Goal: Task Accomplishment & Management: Complete application form

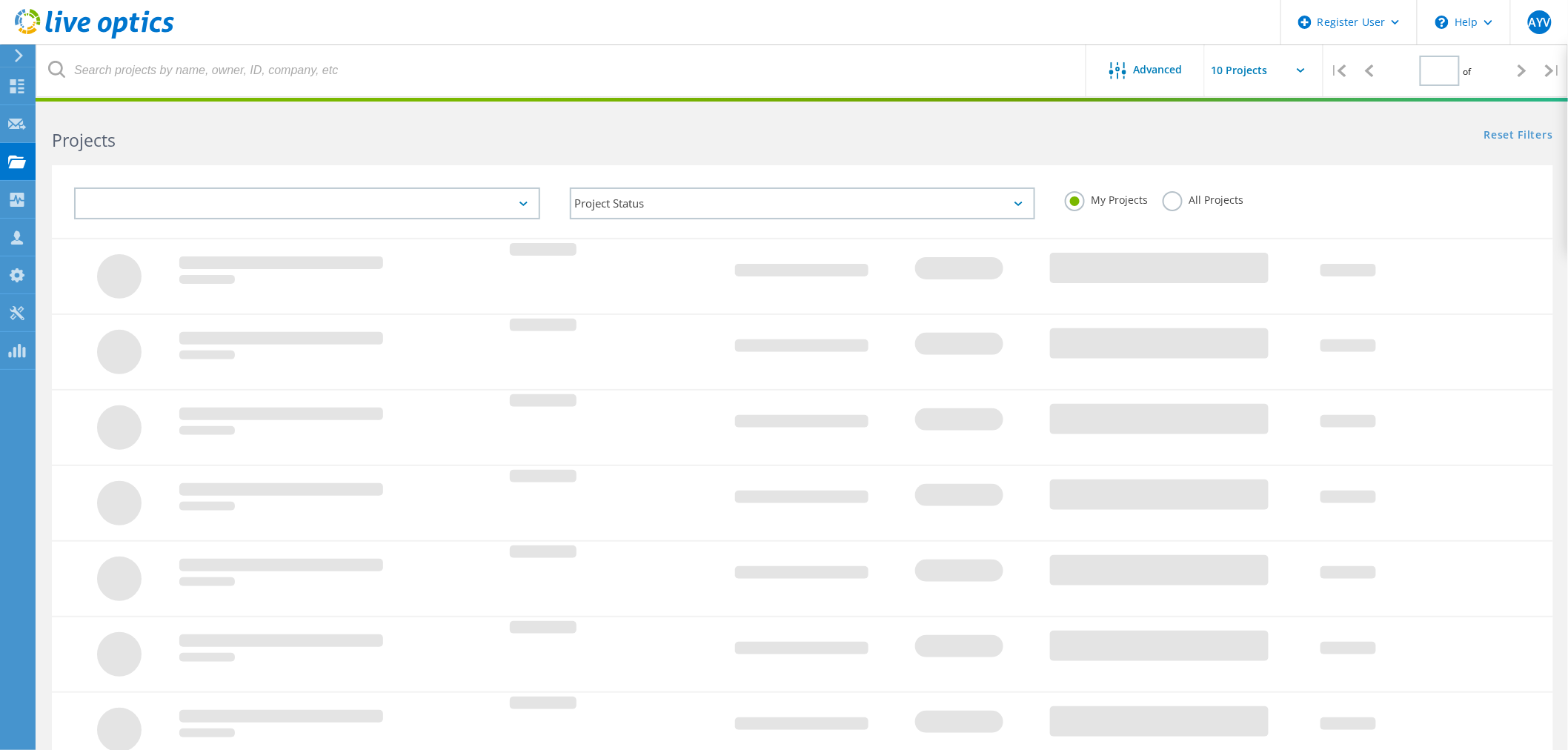
type input "1"
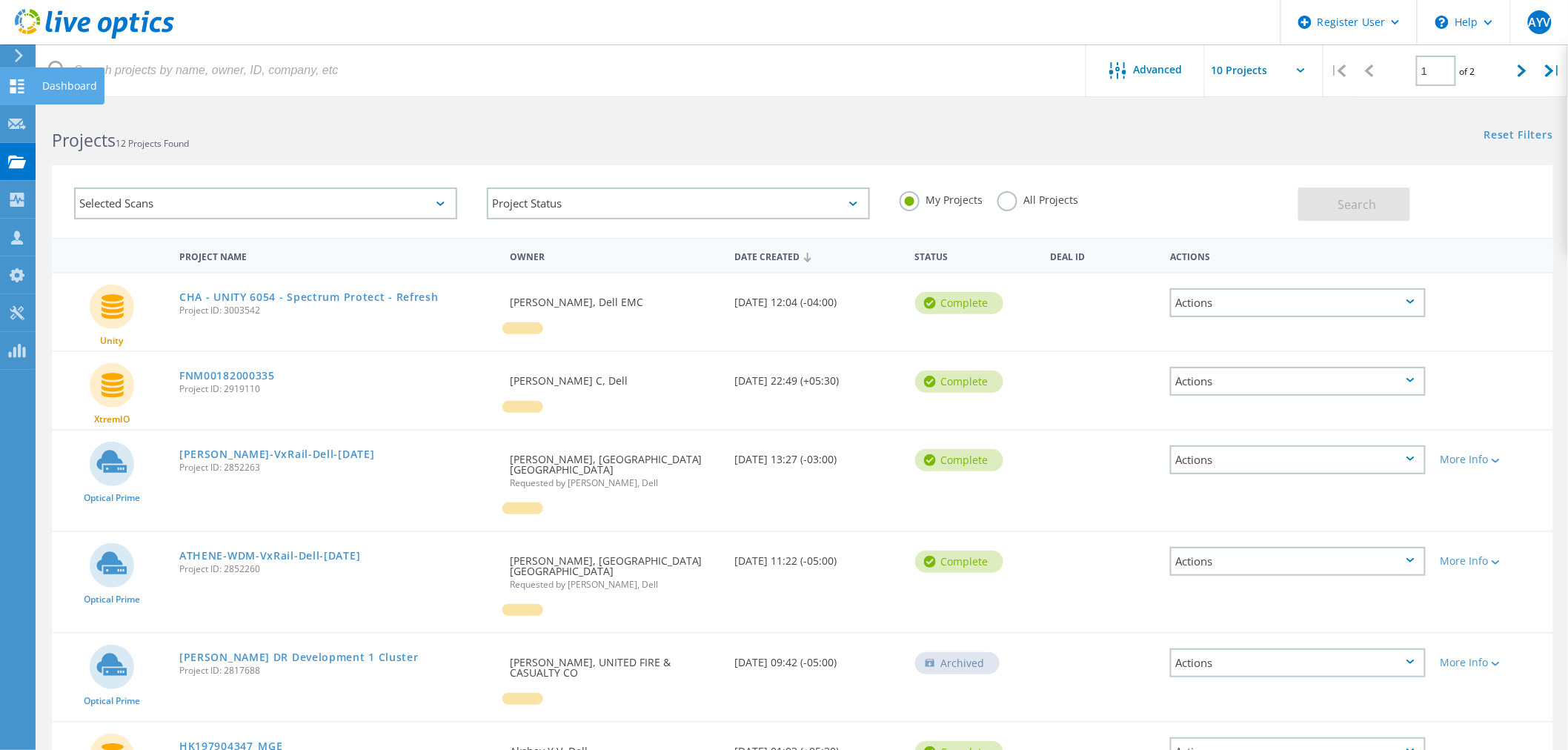
click at [20, 83] on use at bounding box center [17, 86] width 14 height 14
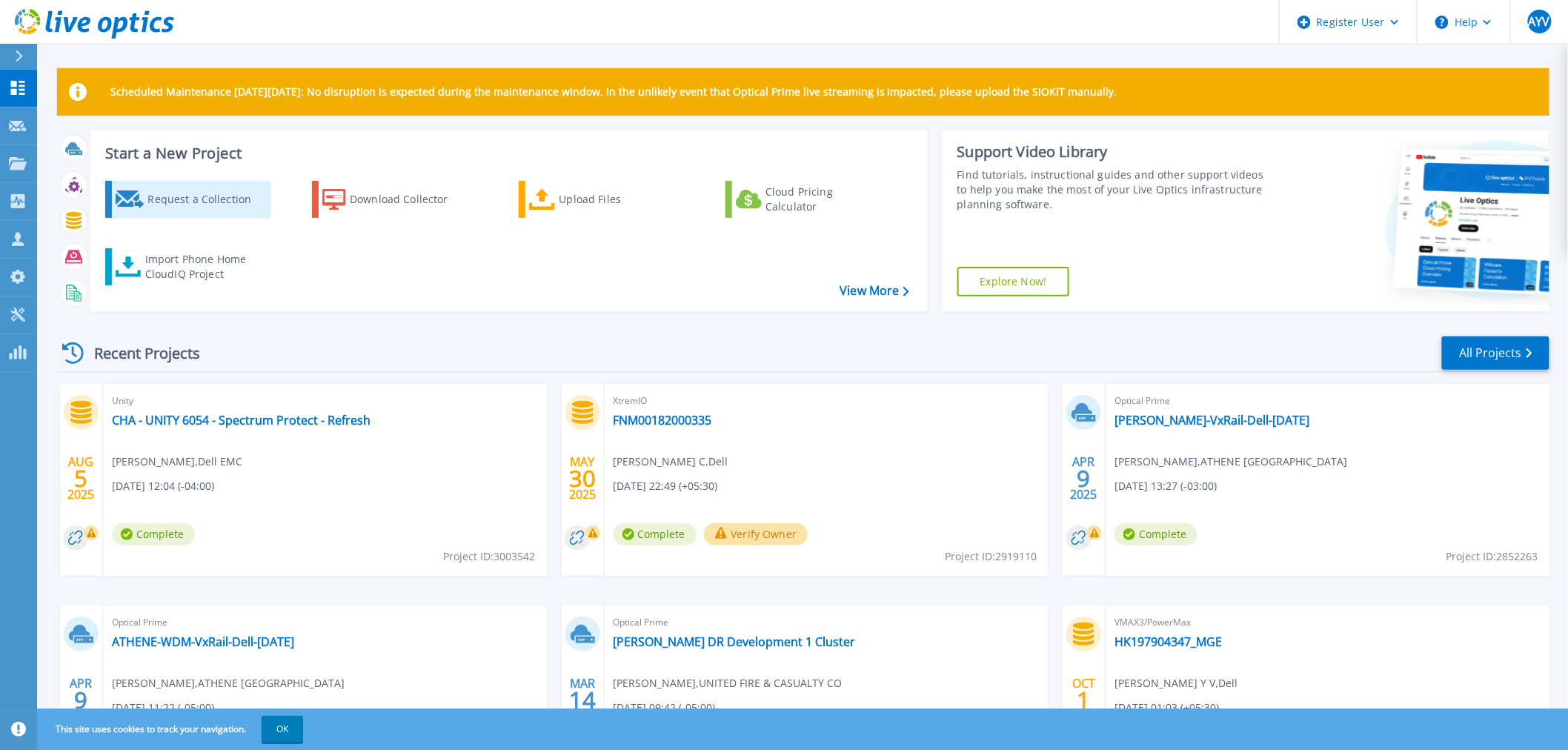
click at [224, 207] on div "Request a Collection" at bounding box center [206, 199] width 118 height 29
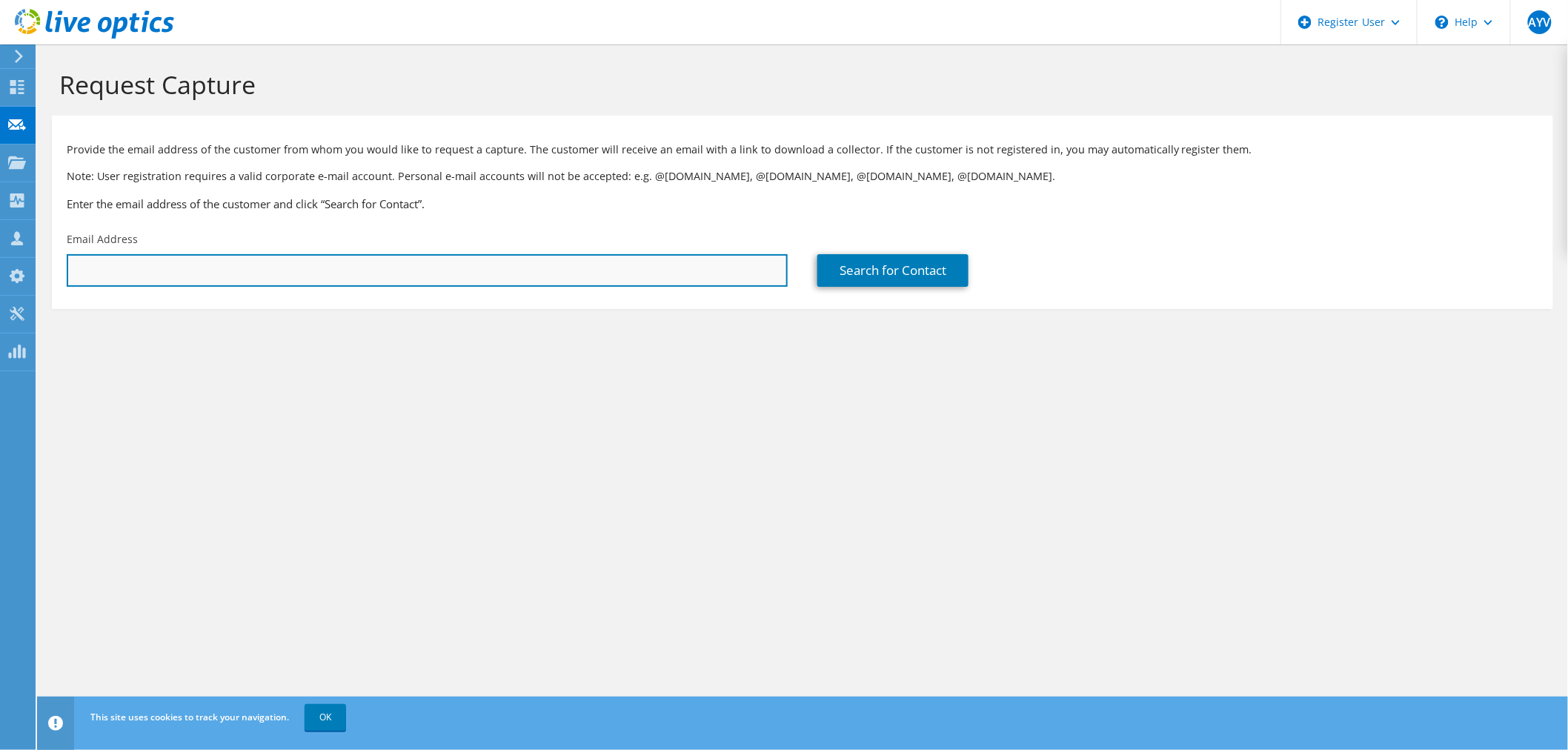
click at [358, 282] on input "text" at bounding box center [427, 271] width 721 height 33
paste input "Sharan.Pampannavar@nttdata.com"
type input "Sharan.Pampannavar@nttdata.com"
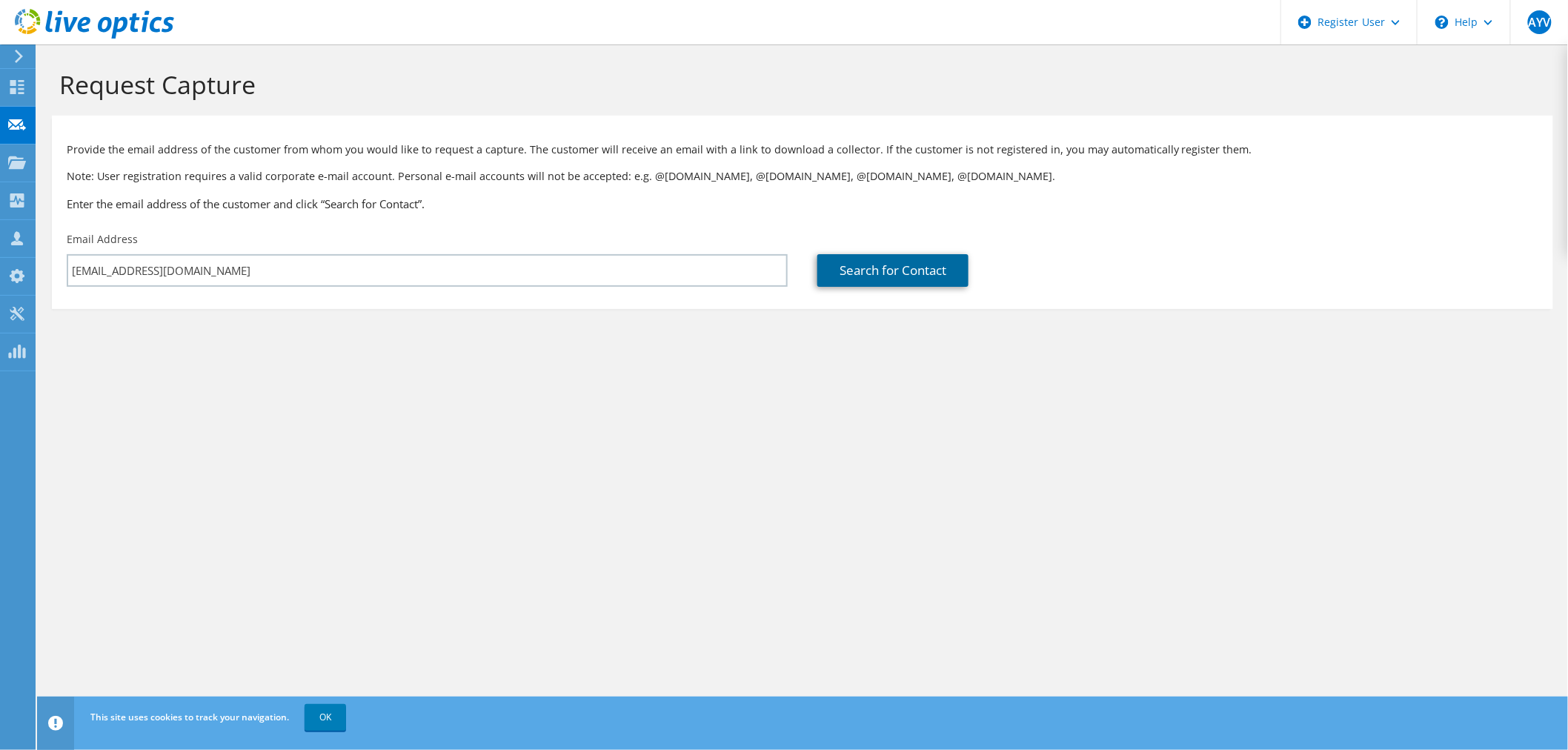
click at [898, 279] on link "Search for Contact" at bounding box center [893, 271] width 151 height 33
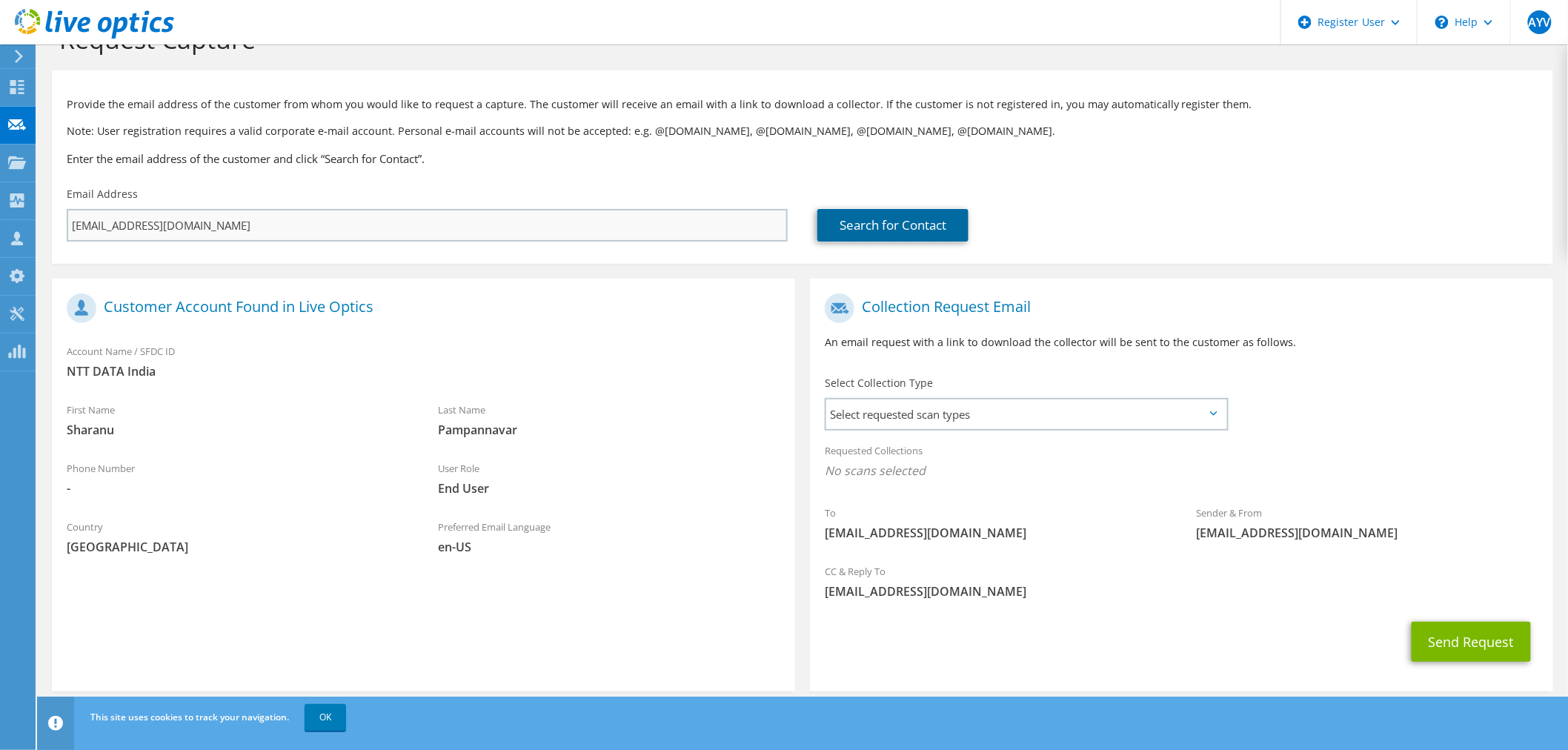
scroll to position [62, 0]
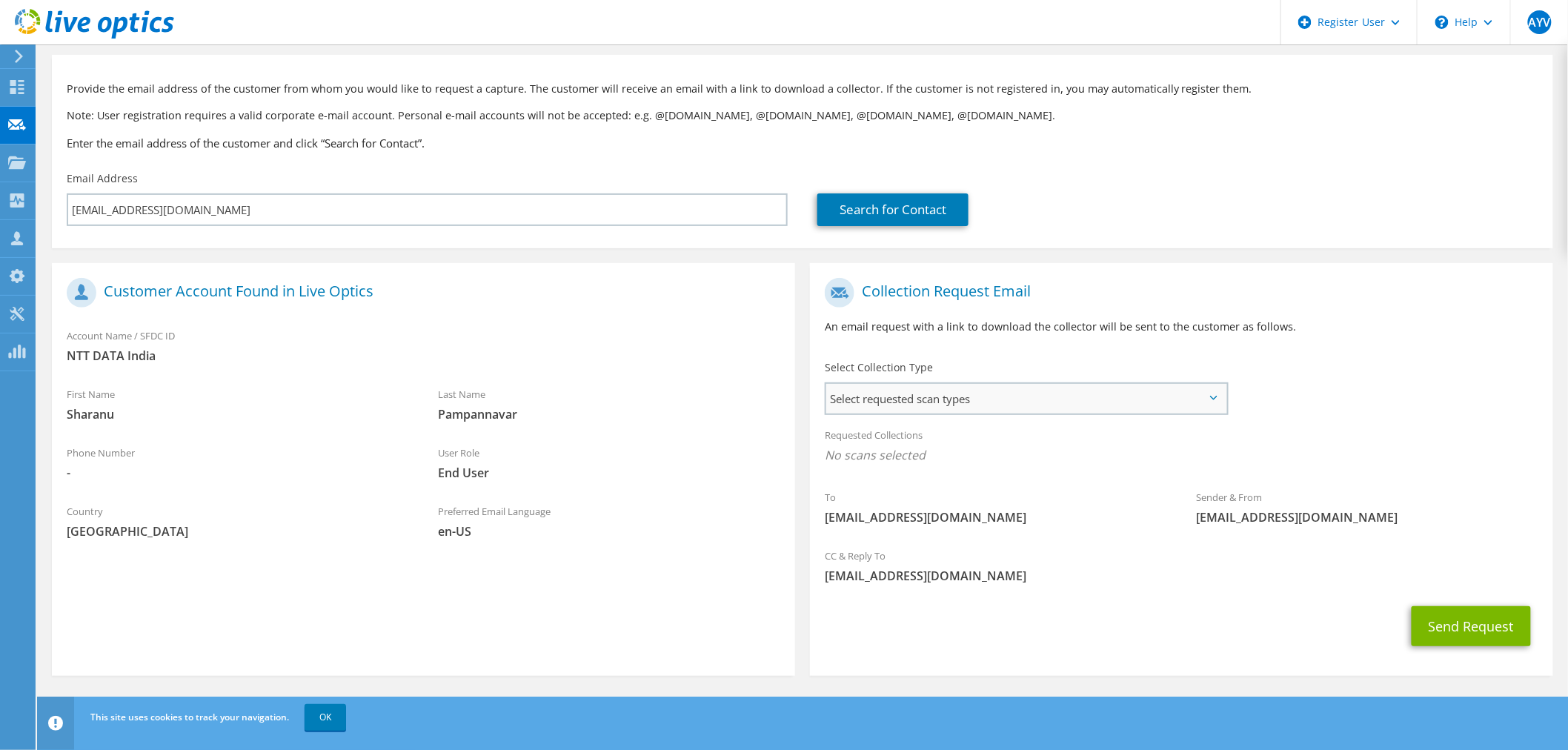
click at [907, 389] on span "Select requested scan types" at bounding box center [1026, 398] width 400 height 29
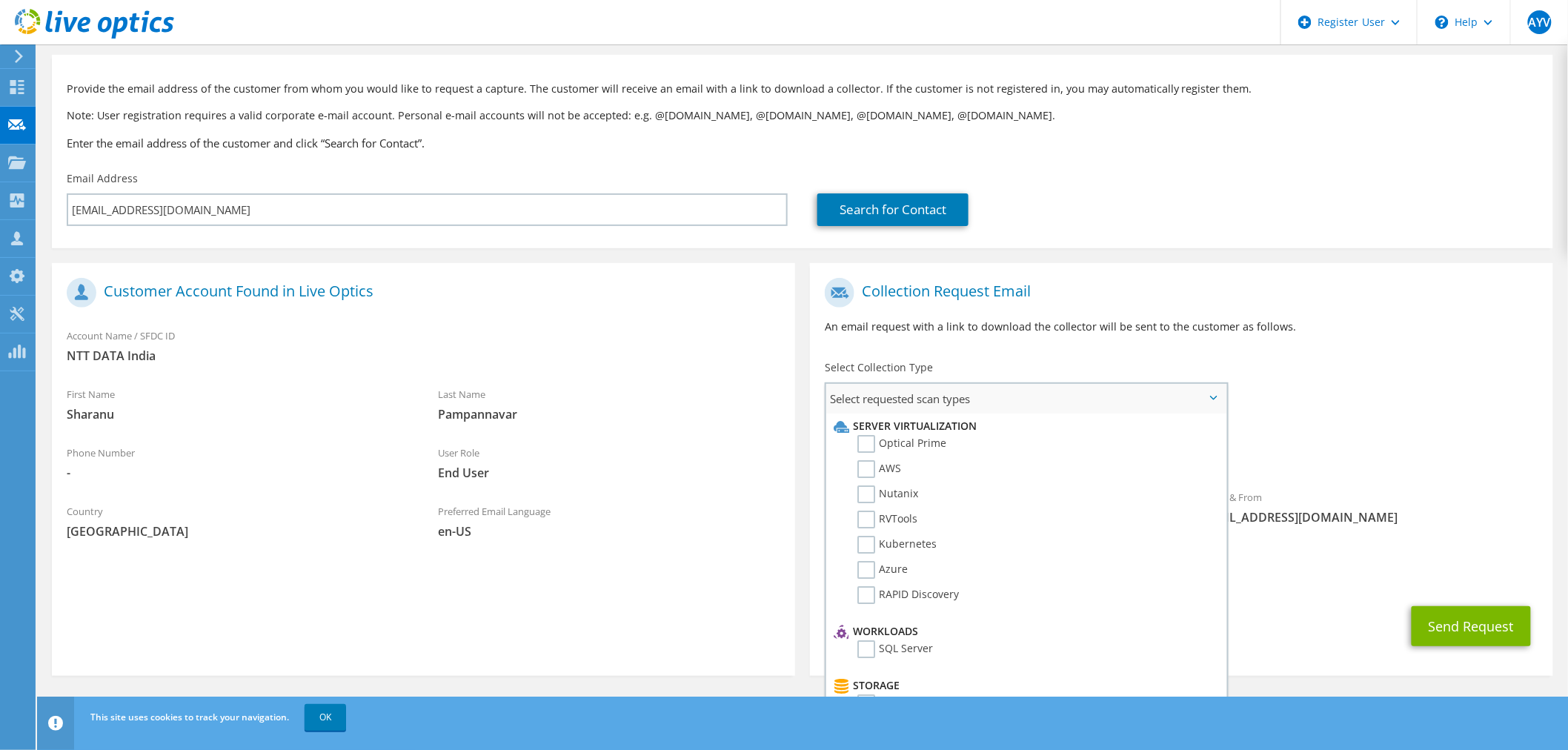
scroll to position [0, 0]
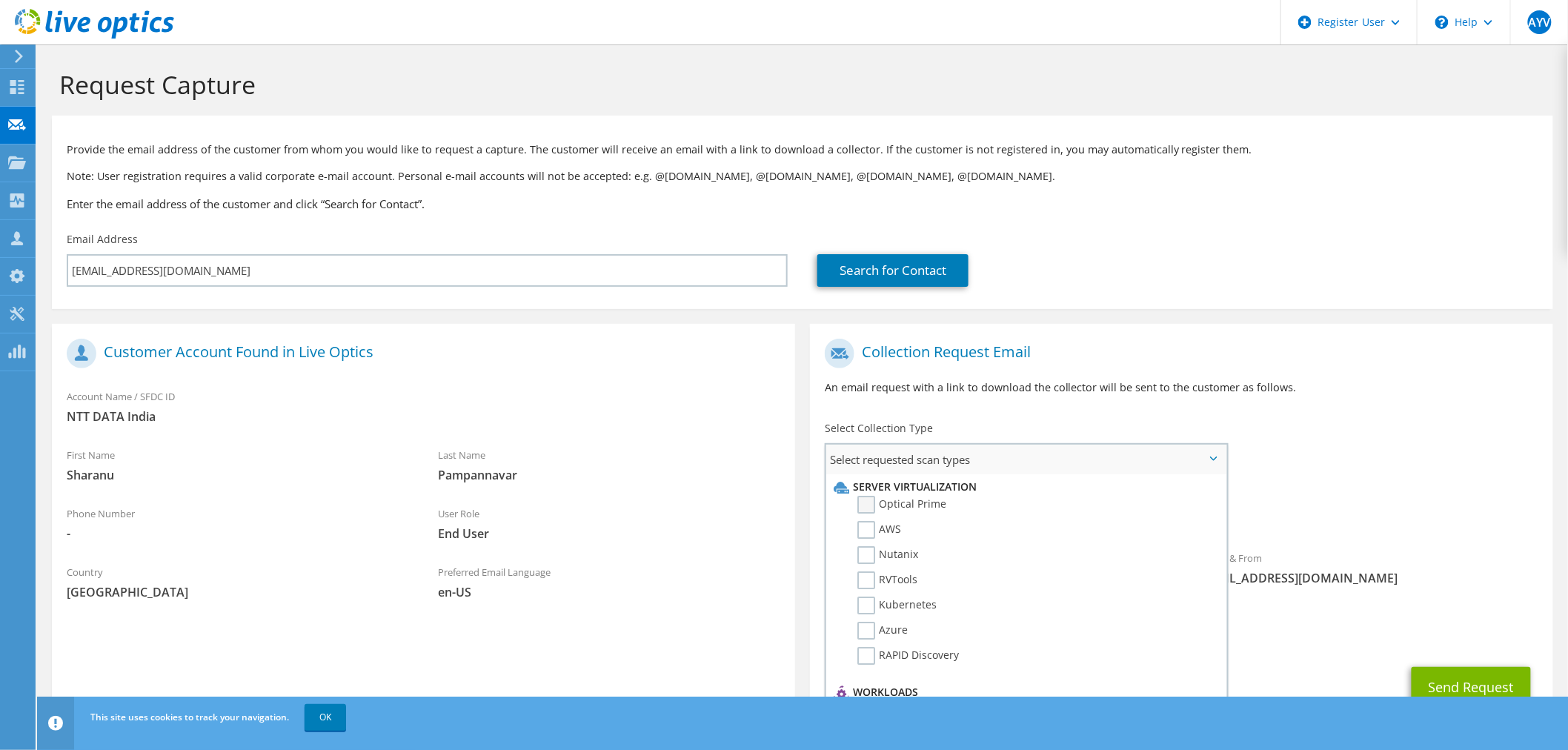
click at [866, 508] on label "Optical Prime" at bounding box center [901, 505] width 89 height 18
click at [0, 0] on input "Optical Prime" at bounding box center [0, 0] width 0 height 0
click at [1430, 549] on div "Sender & From liveoptics@liveoptics.com" at bounding box center [1366, 572] width 371 height 51
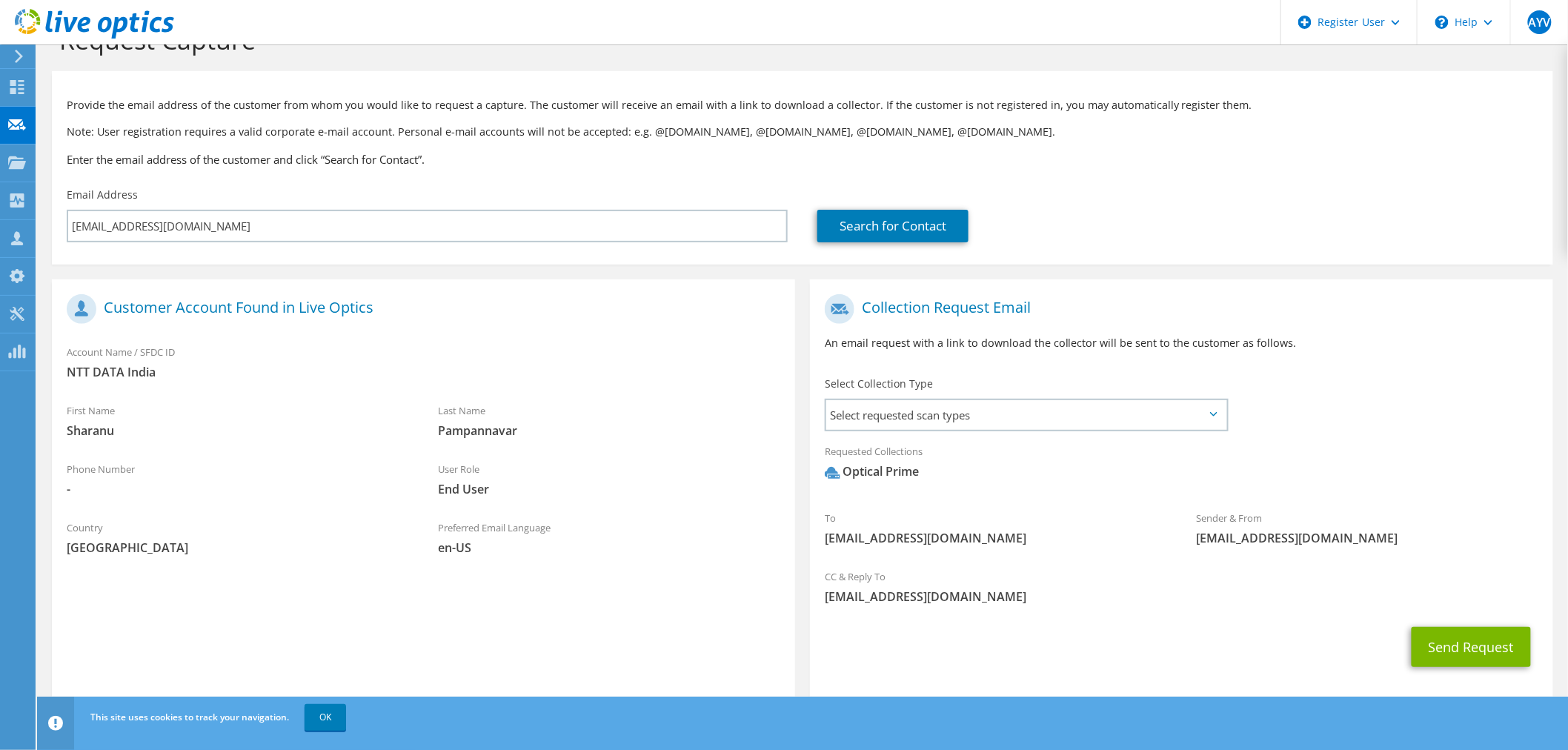
scroll to position [67, 0]
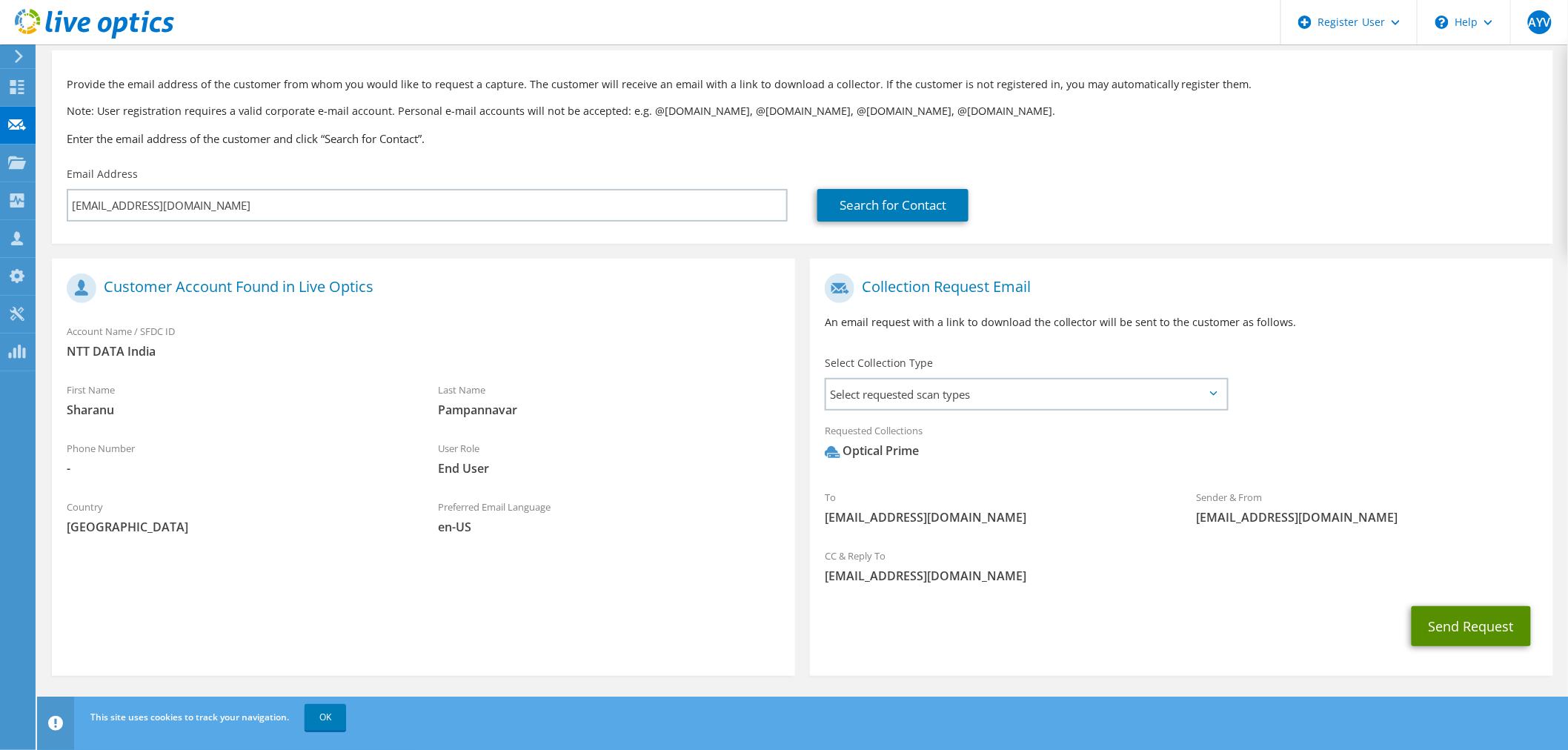
click at [1463, 621] on button "Send Request" at bounding box center [1471, 626] width 119 height 40
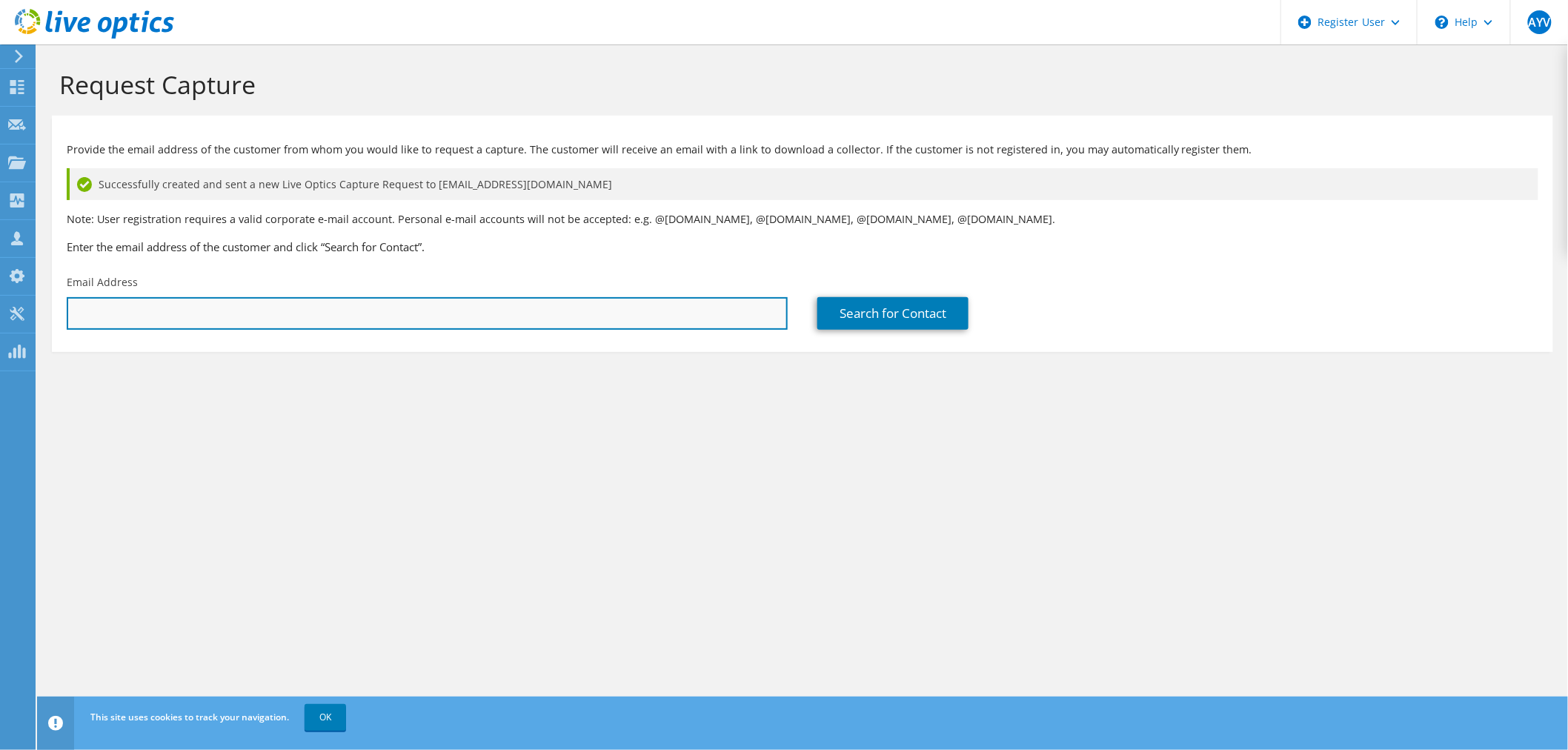
click at [430, 322] on input "text" at bounding box center [427, 313] width 721 height 33
paste input "[EMAIL_ADDRESS][DOMAIN_NAME]"
type input "Sharan.Pampannavar@nttdata.com"
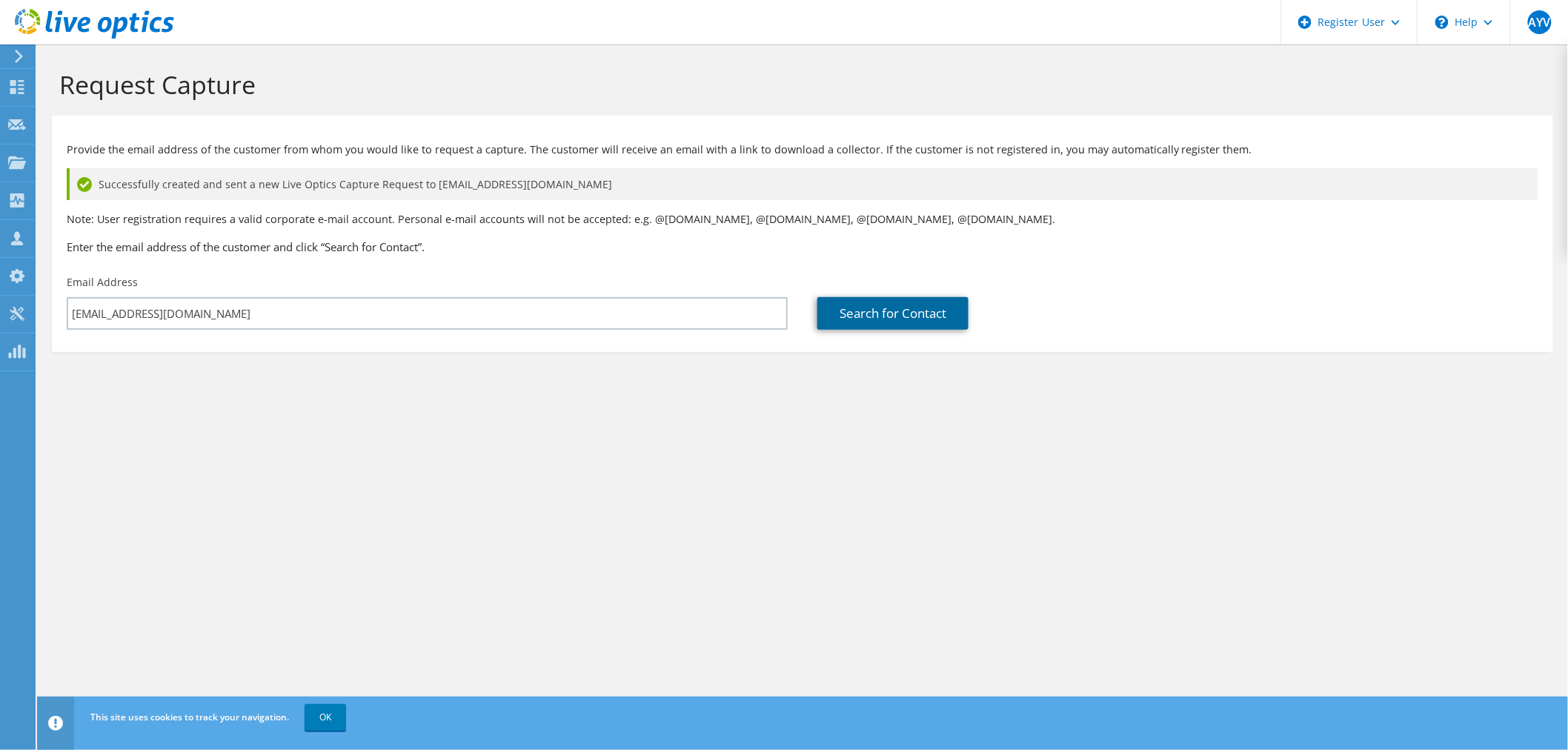
click at [911, 308] on link "Search for Contact" at bounding box center [893, 313] width 151 height 33
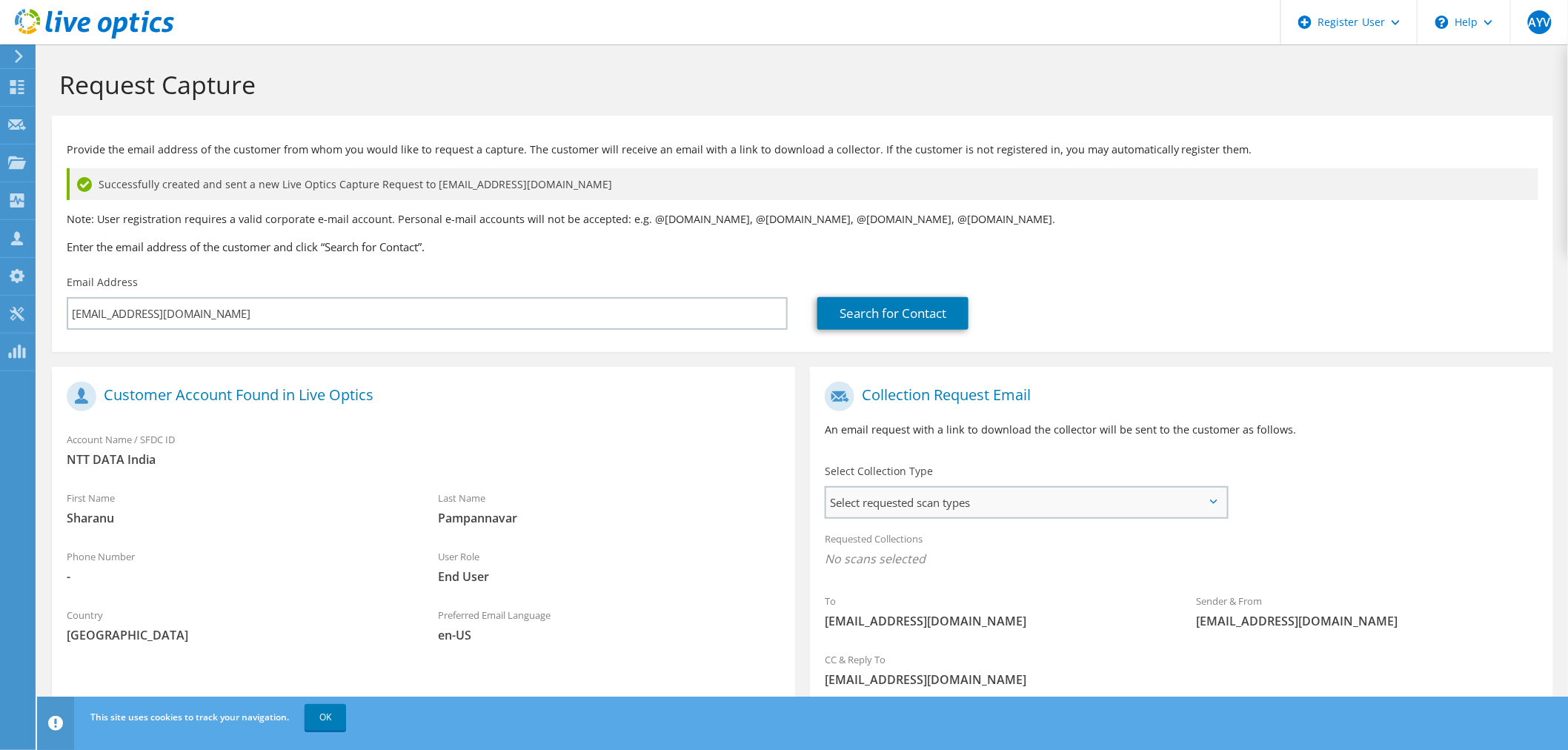
click at [939, 510] on span "Select requested scan types" at bounding box center [1026, 503] width 400 height 29
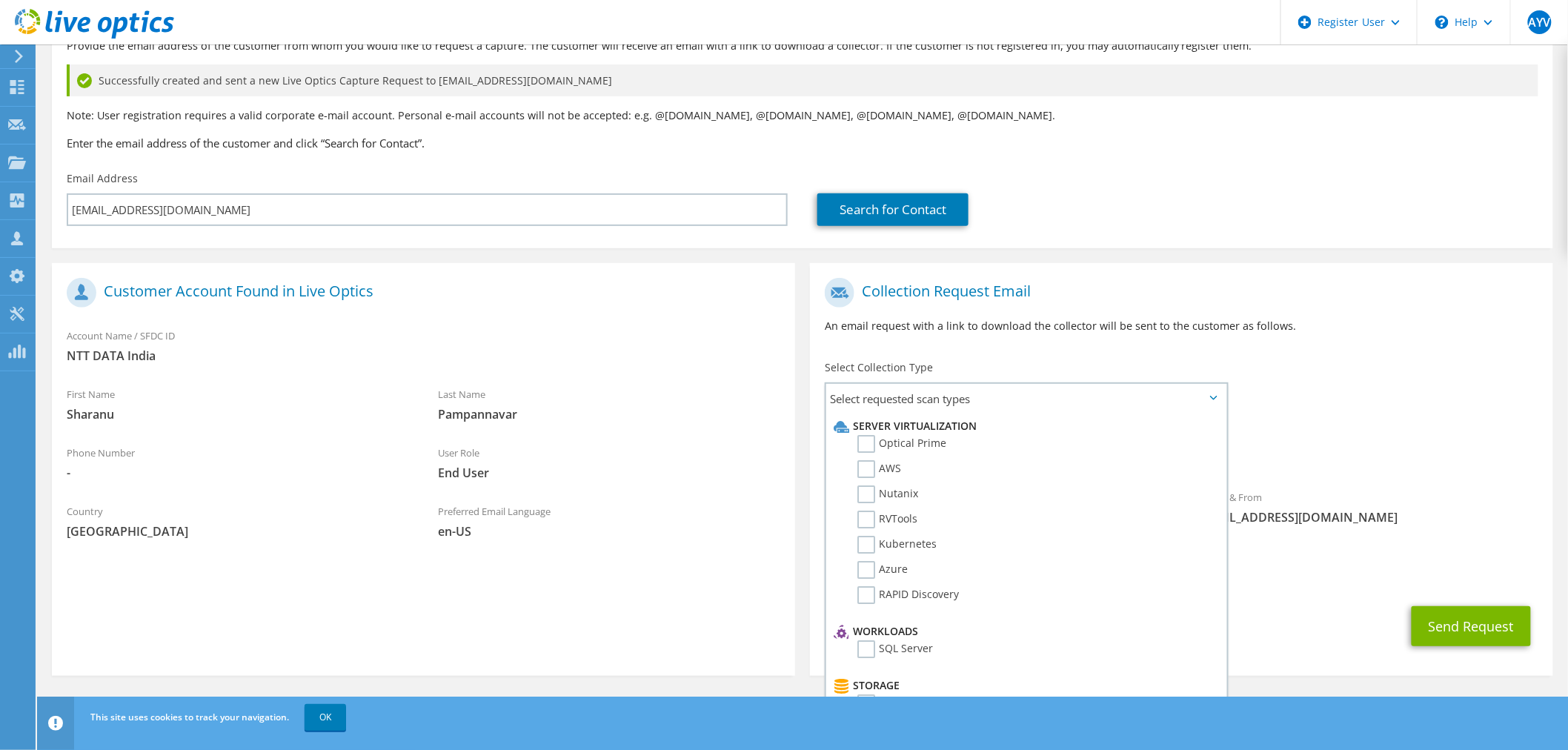
click at [1329, 456] on span "No scans selected" at bounding box center [1181, 455] width 714 height 16
